Goal: Download file/media

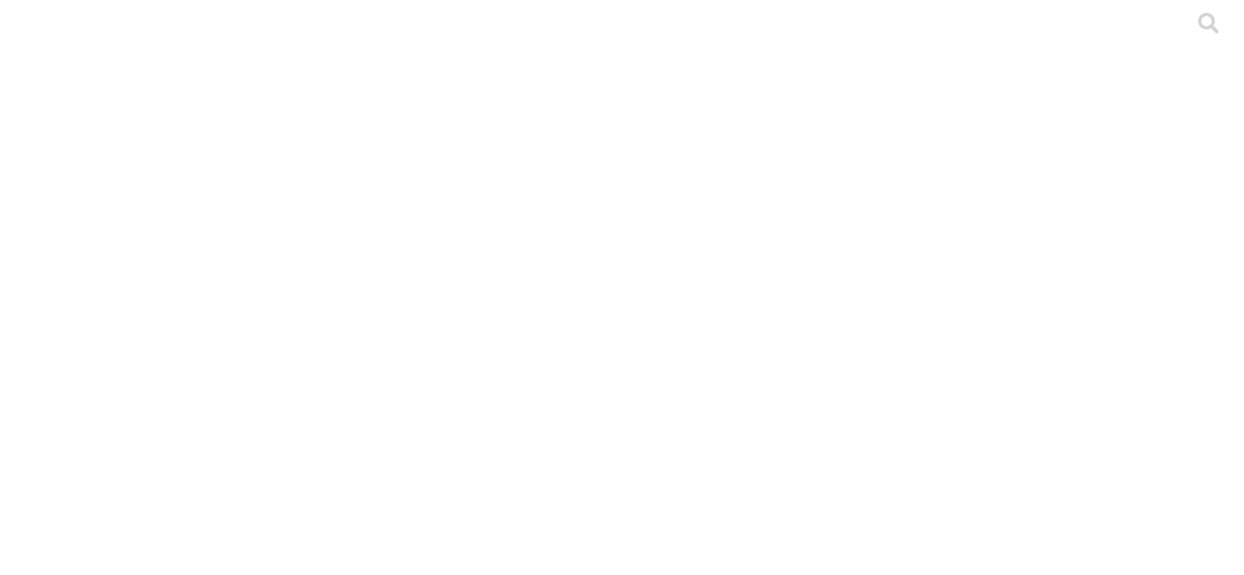
drag, startPoint x: 220, startPoint y: 164, endPoint x: 138, endPoint y: 121, distance: 93.2
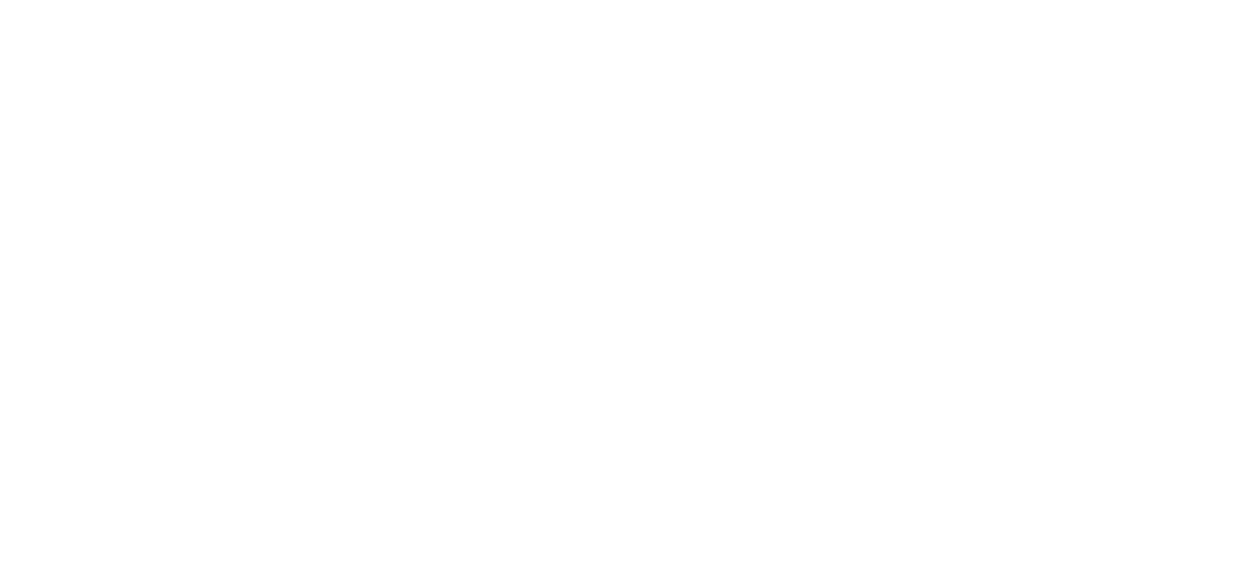
click at [33, 21] on icon at bounding box center [38, 401] width 61 height 787
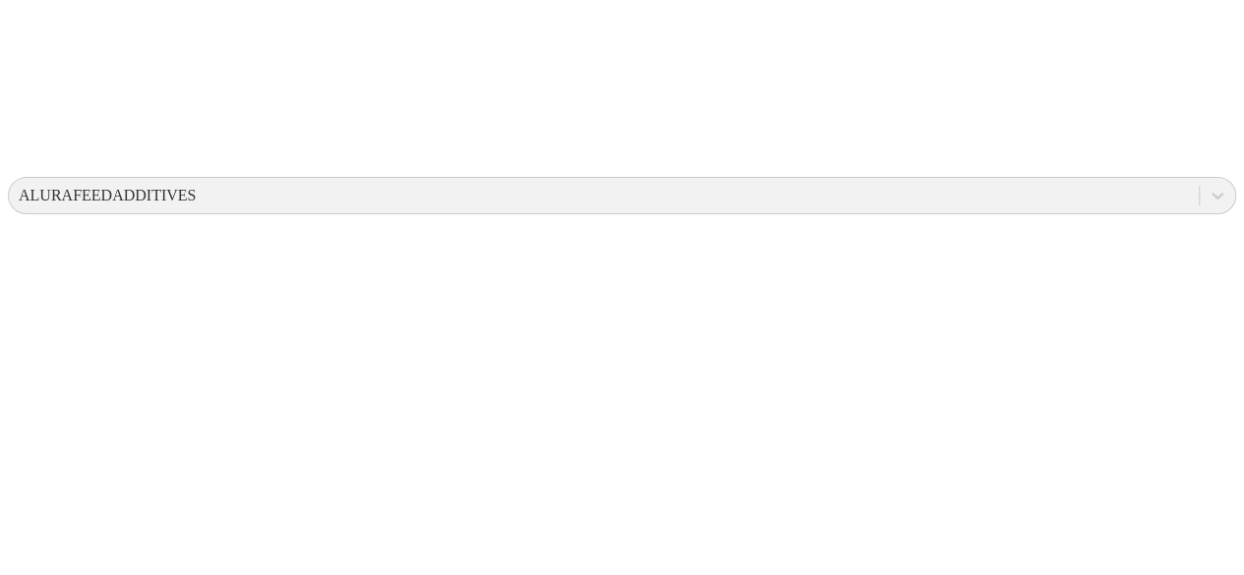
scroll to position [628, 0]
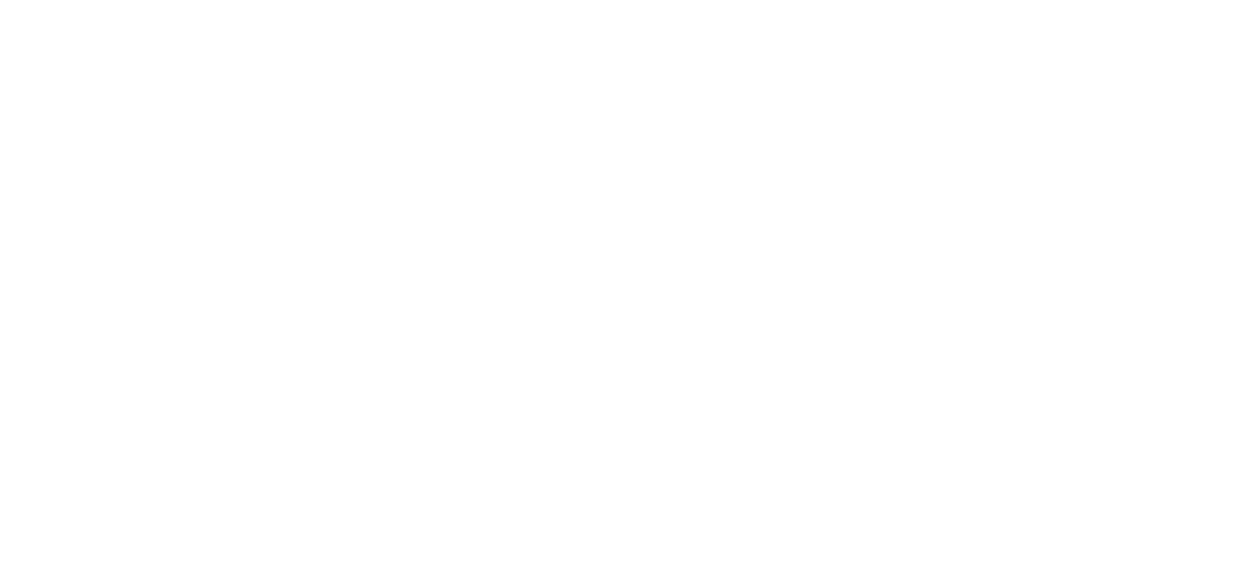
scroll to position [0, 0]
click at [356, 291] on div at bounding box center [637, 287] width 1259 height 575
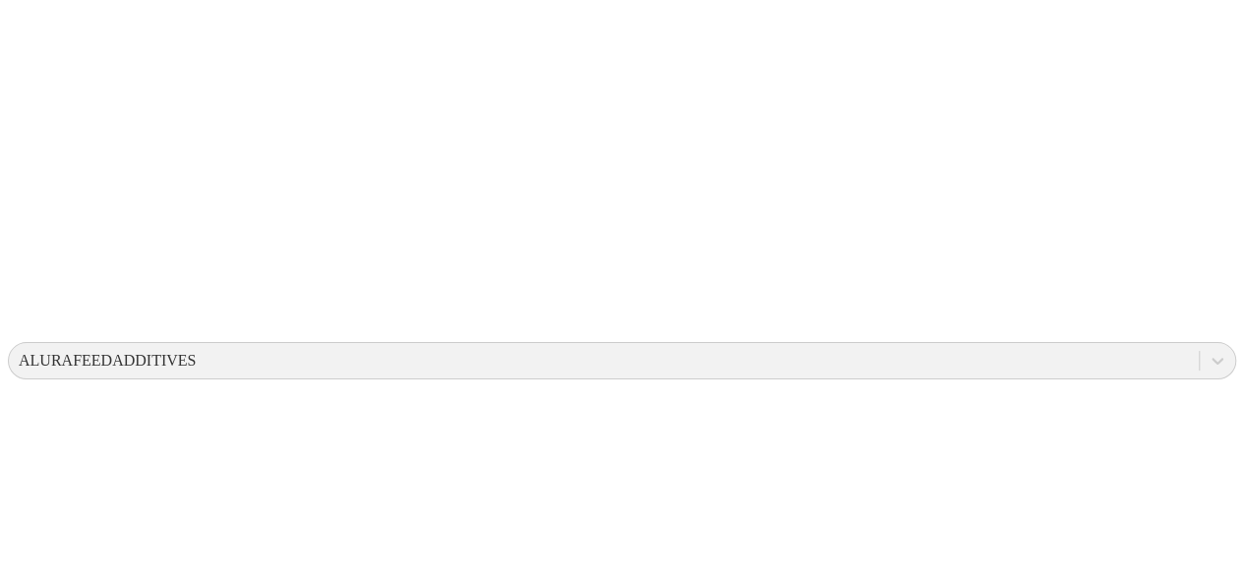
scroll to position [486, 0]
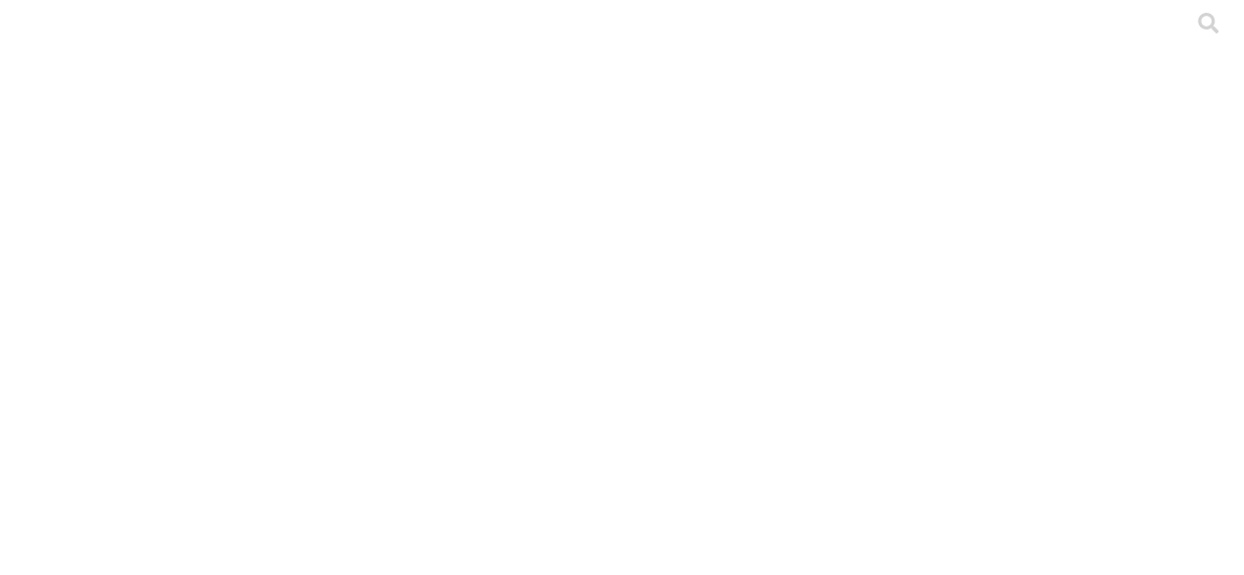
scroll to position [0, 0]
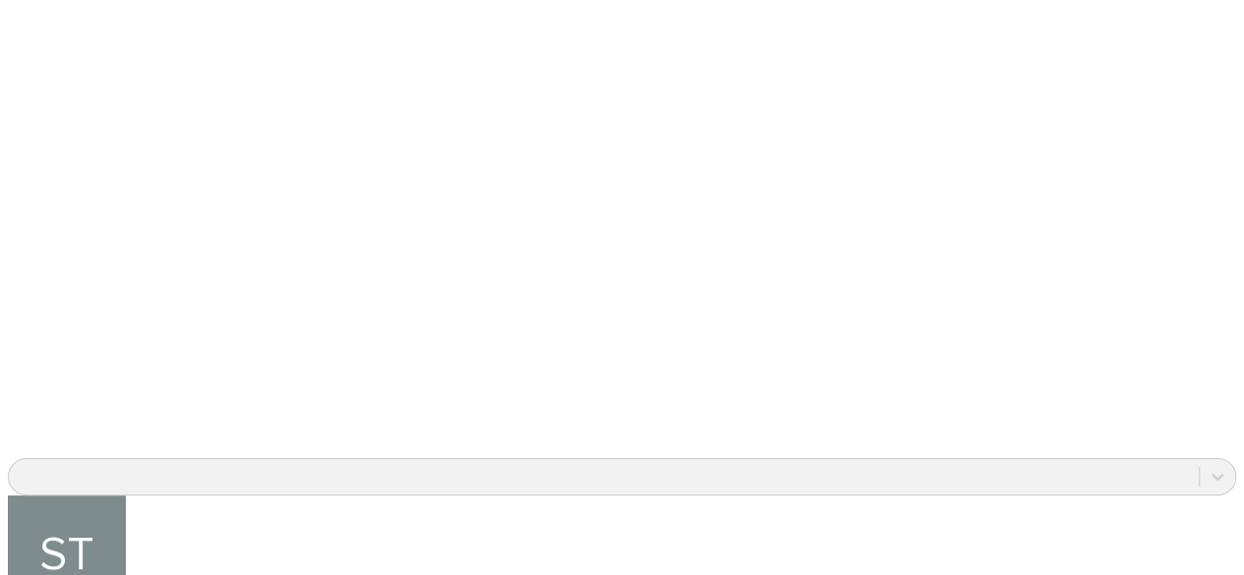
scroll to position [1422, 0]
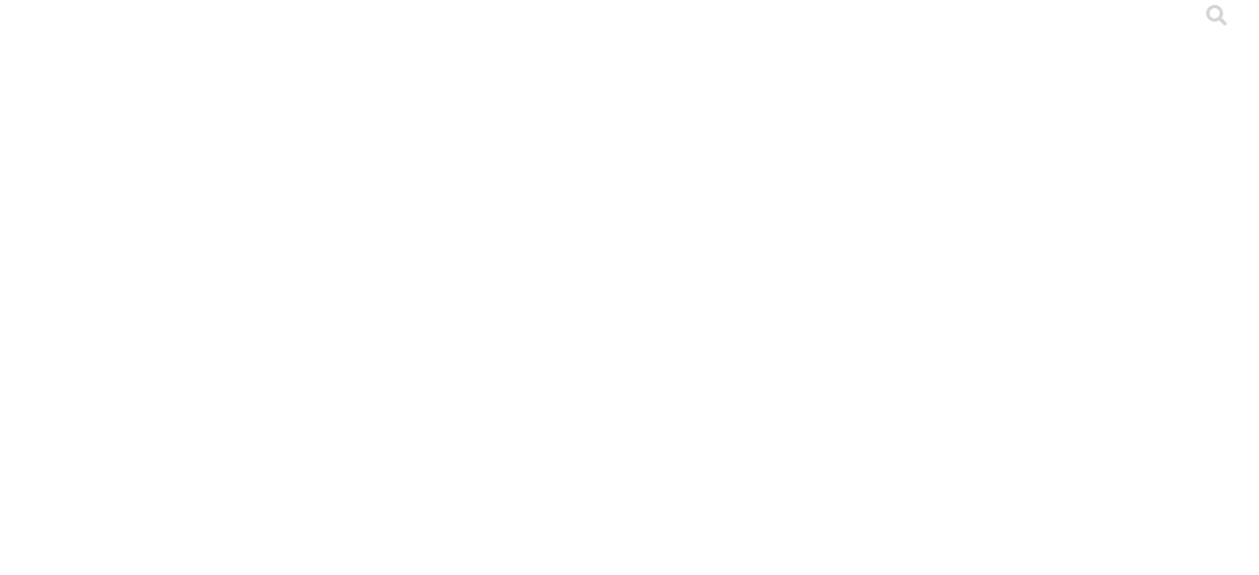
scroll to position [0, 0]
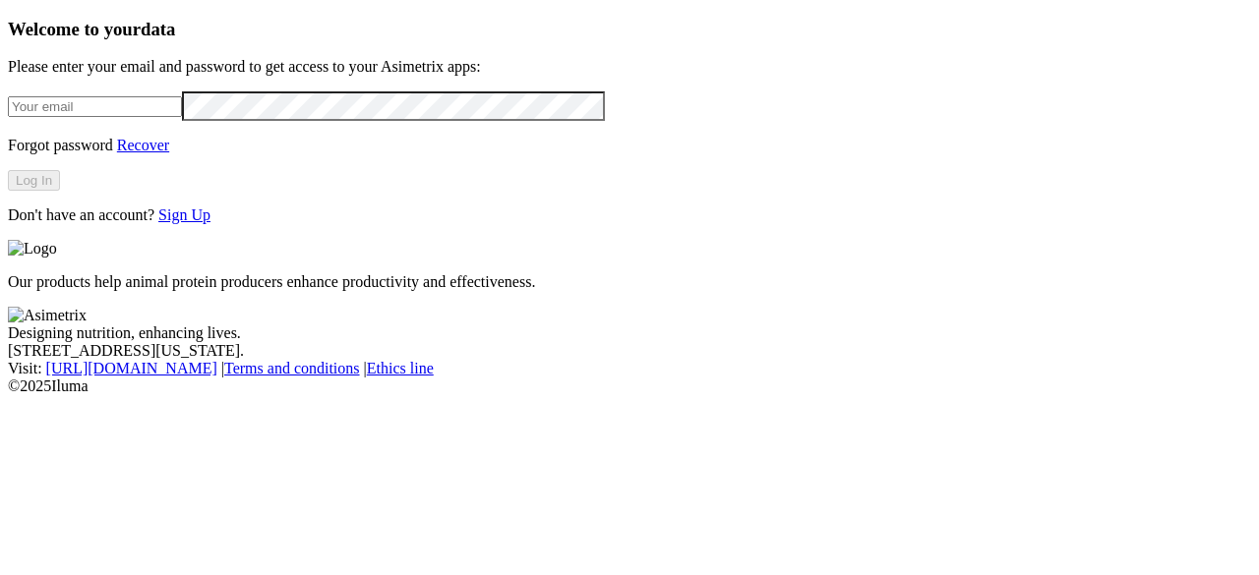
type input "[PERSON_NAME][EMAIL_ADDRESS][DOMAIN_NAME]"
click at [60, 191] on button "Log In" at bounding box center [34, 180] width 52 height 21
